Goal: Task Accomplishment & Management: Manage account settings

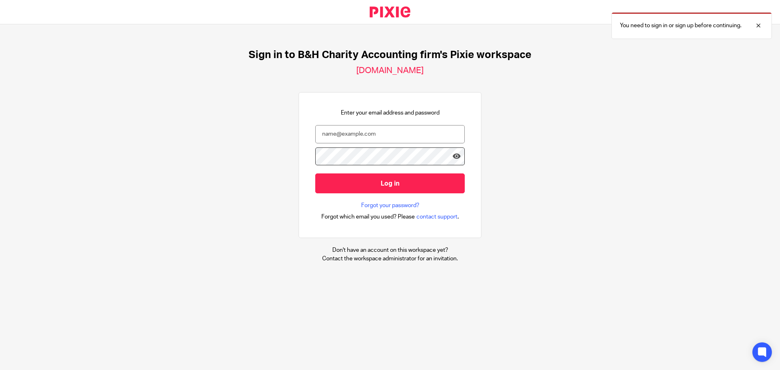
type input "[EMAIL_ADDRESS][PERSON_NAME][DOMAIN_NAME]"
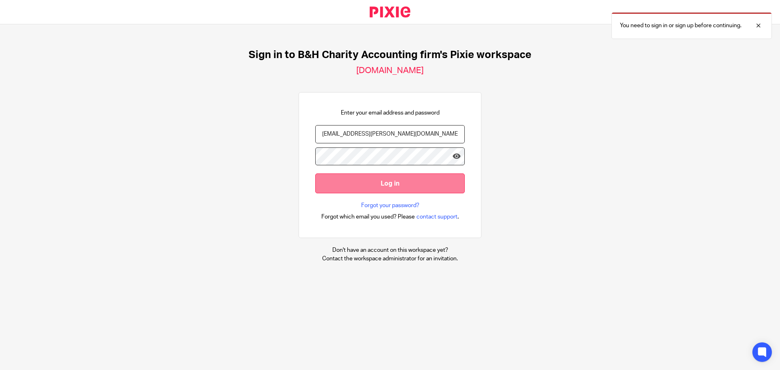
click at [387, 179] on input "Log in" at bounding box center [390, 184] width 150 height 20
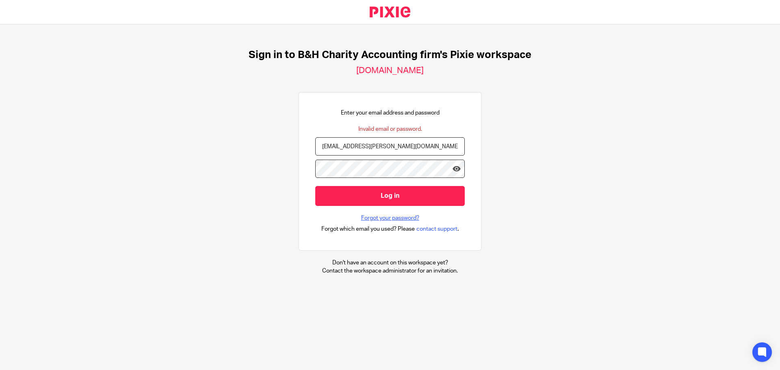
click at [387, 215] on link "Forgot your password?" at bounding box center [390, 218] width 58 height 8
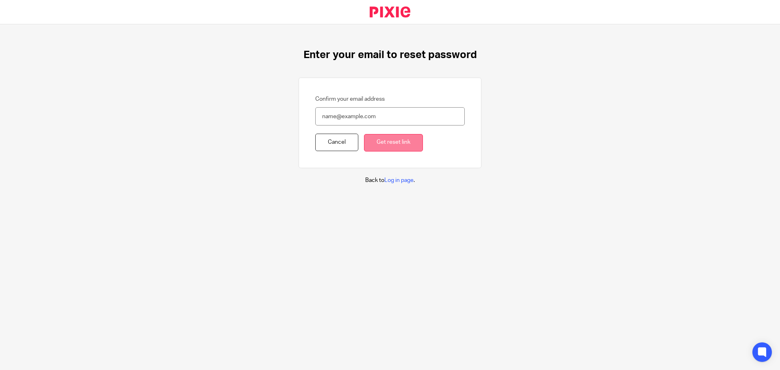
click at [386, 144] on input "Get reset link" at bounding box center [393, 142] width 59 height 17
drag, startPoint x: 333, startPoint y: 108, endPoint x: 336, endPoint y: 113, distance: 5.6
click at [333, 108] on input "Confirm your email address" at bounding box center [390, 116] width 150 height 18
click at [338, 120] on input "Confirm your email address" at bounding box center [390, 116] width 150 height 18
type input "dov.goldberg@biglaw.ca"
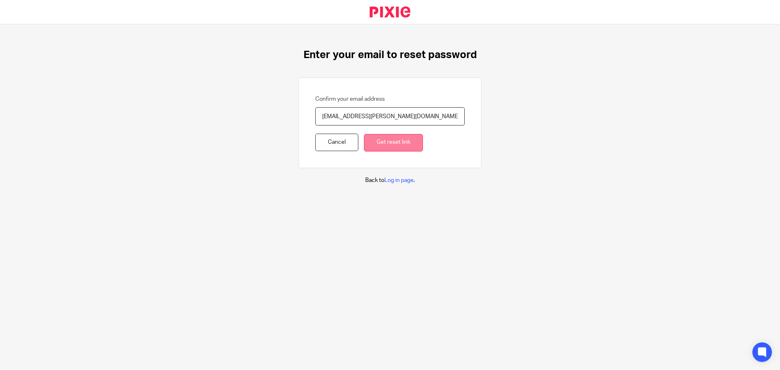
click at [387, 146] on input "Get reset link" at bounding box center [393, 142] width 59 height 17
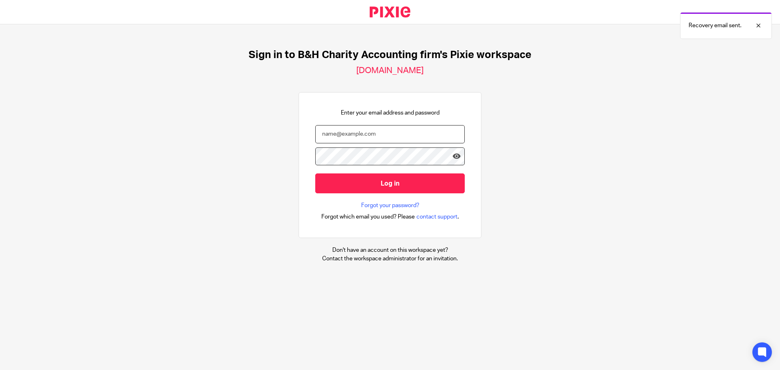
click at [390, 130] on input "email" at bounding box center [390, 134] width 150 height 18
drag, startPoint x: 307, startPoint y: 71, endPoint x: 472, endPoint y: 74, distance: 165.1
click at [463, 74] on div "Sign in to B&H Charity Accounting firm's Pixie workspace [DOMAIN_NAME] Enter yo…" at bounding box center [390, 155] width 780 height 263
click at [486, 75] on div "Sign in to B&H Charity Accounting firm's Pixie workspace [DOMAIN_NAME] Enter yo…" at bounding box center [390, 155] width 780 height 263
drag, startPoint x: 514, startPoint y: 109, endPoint x: 504, endPoint y: 126, distance: 18.8
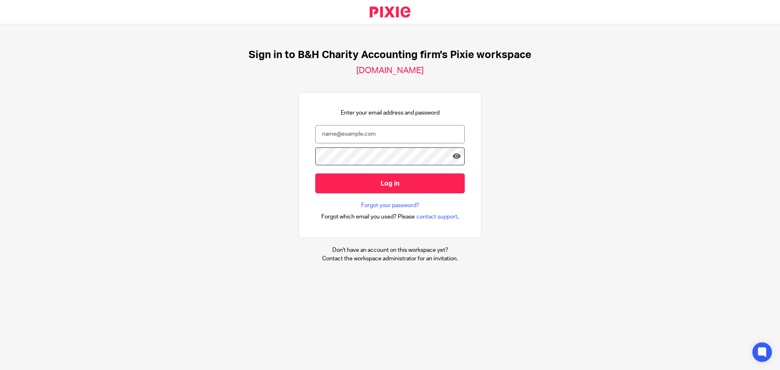
click at [514, 111] on div "Sign in to B&H Charity Accounting firm's Pixie workspace [DOMAIN_NAME] Enter yo…" at bounding box center [390, 155] width 780 height 263
drag, startPoint x: 243, startPoint y: 48, endPoint x: 585, endPoint y: 113, distance: 347.3
click at [586, 104] on div "Sign in to B&H Charity Accounting firm's Pixie workspace charity-accounting-fir…" at bounding box center [390, 155] width 780 height 263
click at [582, 120] on div "Sign in to B&H Charity Accounting firm's Pixie workspace charity-accounting-fir…" at bounding box center [390, 155] width 780 height 263
drag, startPoint x: 548, startPoint y: 151, endPoint x: 526, endPoint y: 139, distance: 24.9
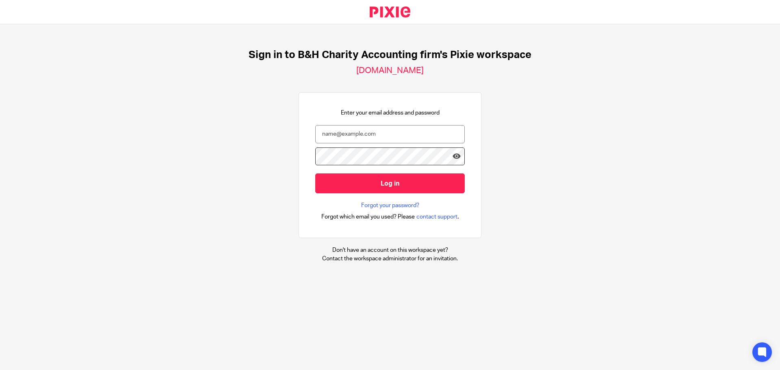
click at [548, 151] on div "Sign in to B&H Charity Accounting firm's Pixie workspace charity-accounting-fir…" at bounding box center [390, 155] width 780 height 263
click at [366, 134] on input "email" at bounding box center [390, 134] width 150 height 18
paste input "[EMAIL_ADDRESS][PERSON_NAME][DOMAIN_NAME]"
type input "[EMAIL_ADDRESS][PERSON_NAME][DOMAIN_NAME]"
click at [323, 201] on form "dov.goldberg@charityaccountingfirm.ca Log in" at bounding box center [390, 163] width 150 height 77
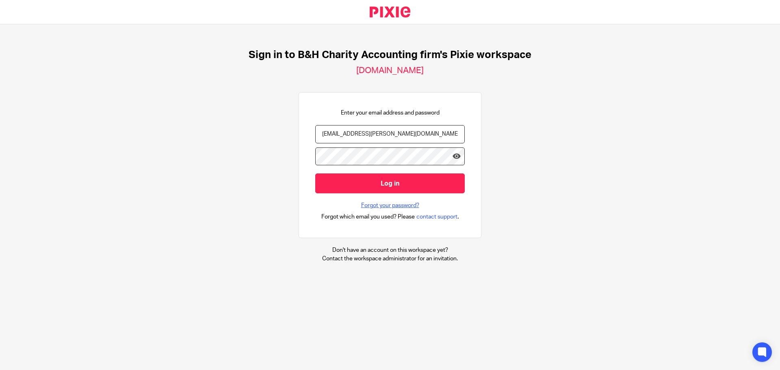
click at [376, 204] on link "Forgot your password?" at bounding box center [390, 206] width 58 height 8
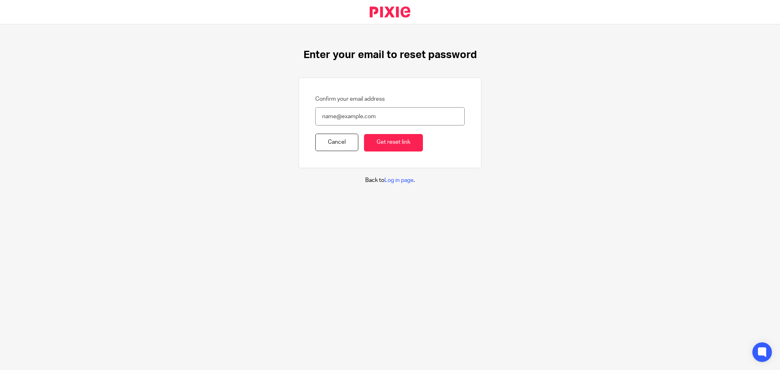
click at [365, 113] on input "Confirm your email address" at bounding box center [390, 116] width 150 height 18
type input "[EMAIL_ADDRESS][PERSON_NAME][DOMAIN_NAME]"
click at [381, 141] on input "Get reset link" at bounding box center [393, 142] width 59 height 17
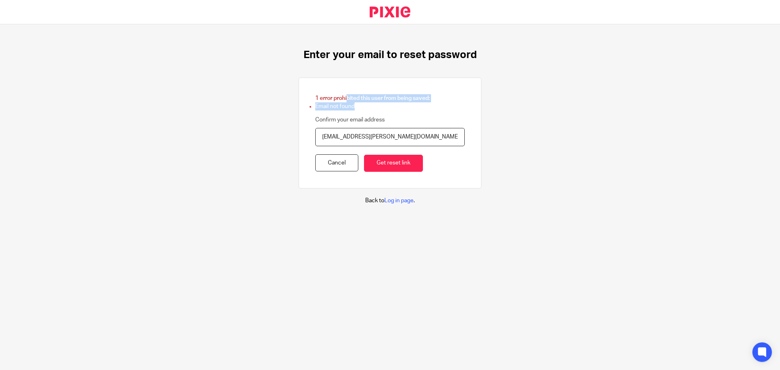
drag, startPoint x: 326, startPoint y: 96, endPoint x: 409, endPoint y: 107, distance: 84.2
click at [380, 107] on div "1 error prohibited this user from being saved: Email not found" at bounding box center [390, 102] width 150 height 17
click at [414, 107] on li "Email not found" at bounding box center [390, 106] width 150 height 8
click at [434, 109] on li "Email not found" at bounding box center [390, 106] width 150 height 8
drag, startPoint x: 311, startPoint y: 106, endPoint x: 353, endPoint y: 113, distance: 42.0
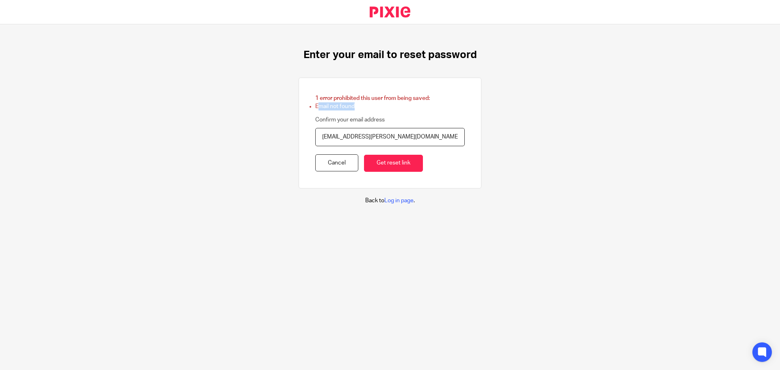
click at [352, 112] on form "1 error prohibited this user from being saved: Email not found Confirm your ema…" at bounding box center [390, 133] width 150 height 78
click at [444, 120] on div "Confirm your email address" at bounding box center [390, 121] width 150 height 13
click at [338, 166] on link "Cancel" at bounding box center [336, 162] width 43 height 17
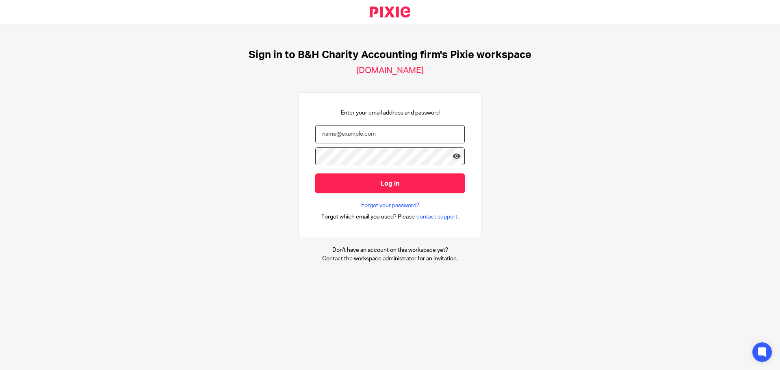
click at [376, 135] on input "email" at bounding box center [390, 134] width 150 height 18
type input "[EMAIL_ADDRESS][PERSON_NAME][DOMAIN_NAME]"
click at [402, 205] on link "Forgot your password?" at bounding box center [390, 206] width 58 height 8
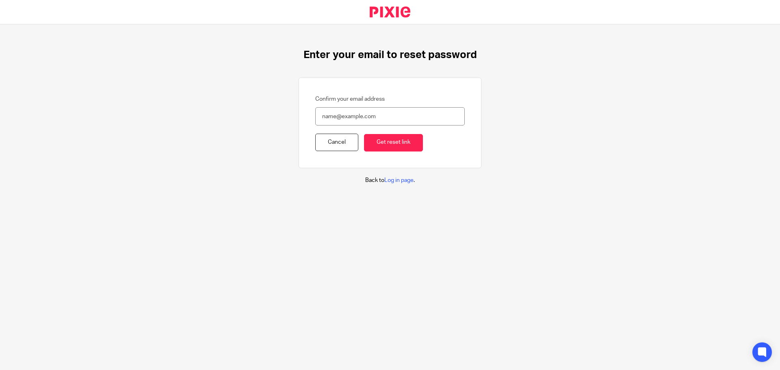
click at [378, 117] on input "Confirm your email address" at bounding box center [390, 116] width 150 height 18
type input "[EMAIL_ADDRESS][PERSON_NAME][DOMAIN_NAME]"
click at [379, 145] on input "Get reset link" at bounding box center [393, 142] width 59 height 17
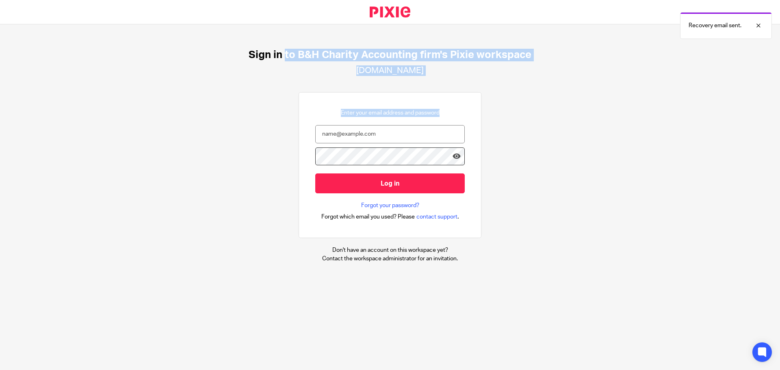
drag, startPoint x: 406, startPoint y: 58, endPoint x: 502, endPoint y: 90, distance: 101.5
click at [502, 90] on div "Sign in to B&H Charity Accounting firm's Pixie workspace [DOMAIN_NAME] Enter yo…" at bounding box center [390, 155] width 780 height 263
click at [553, 102] on div "Sign in to B&H Charity Accounting firm's Pixie workspace [DOMAIN_NAME] Enter yo…" at bounding box center [390, 155] width 780 height 263
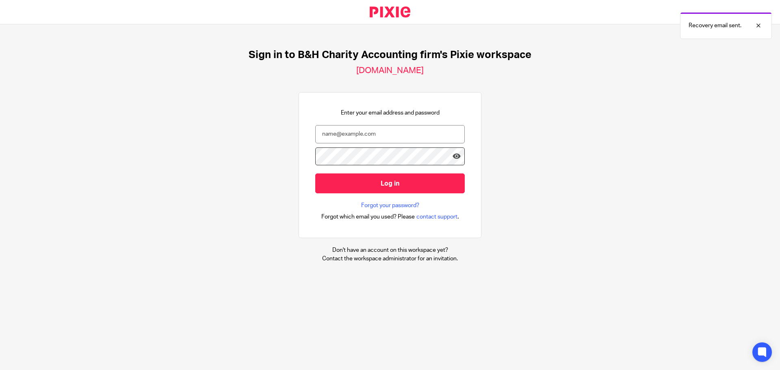
click at [563, 125] on div "Sign in to B&H Charity Accounting firm's Pixie workspace [DOMAIN_NAME] Enter yo…" at bounding box center [390, 155] width 780 height 263
